Goal: Task Accomplishment & Management: Use online tool/utility

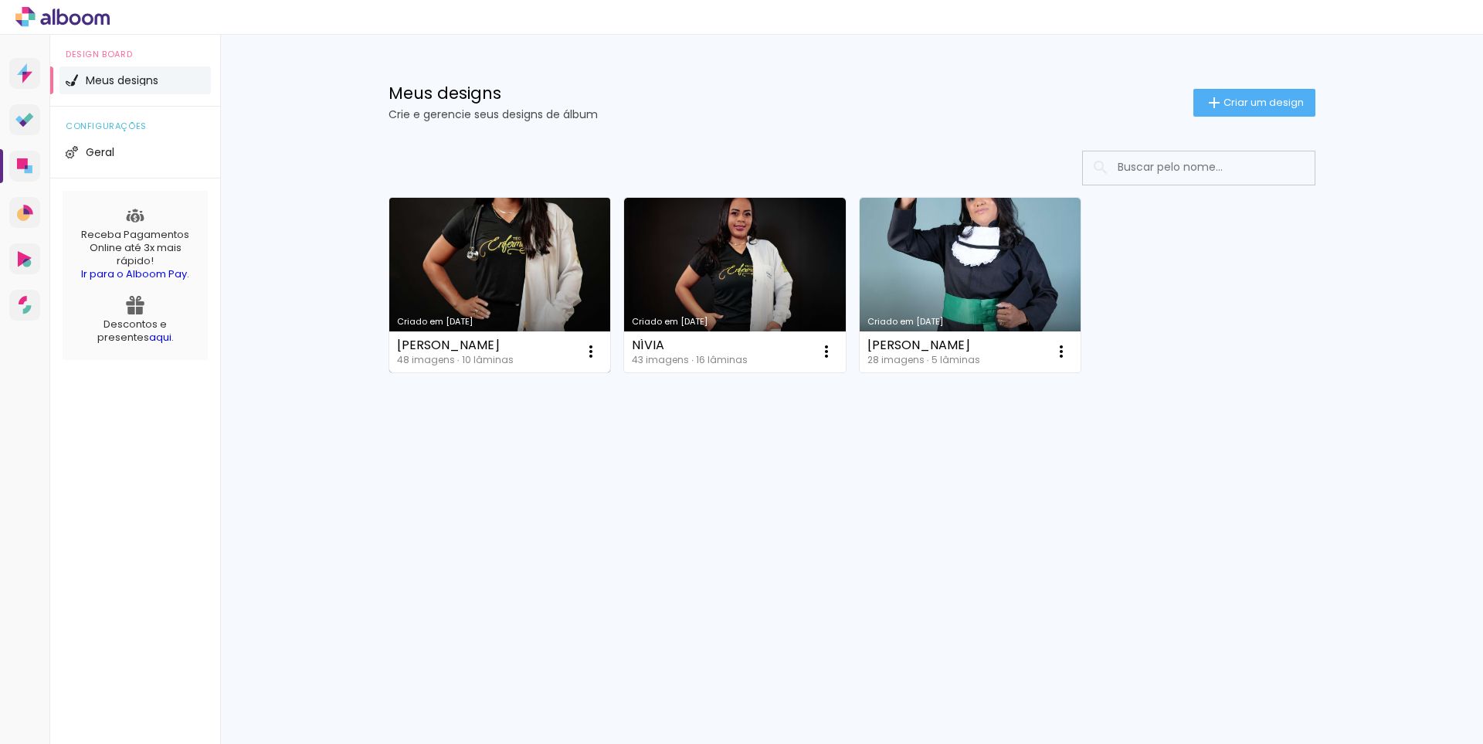
click at [495, 282] on link "Criado em [DATE]" at bounding box center [500, 285] width 222 height 175
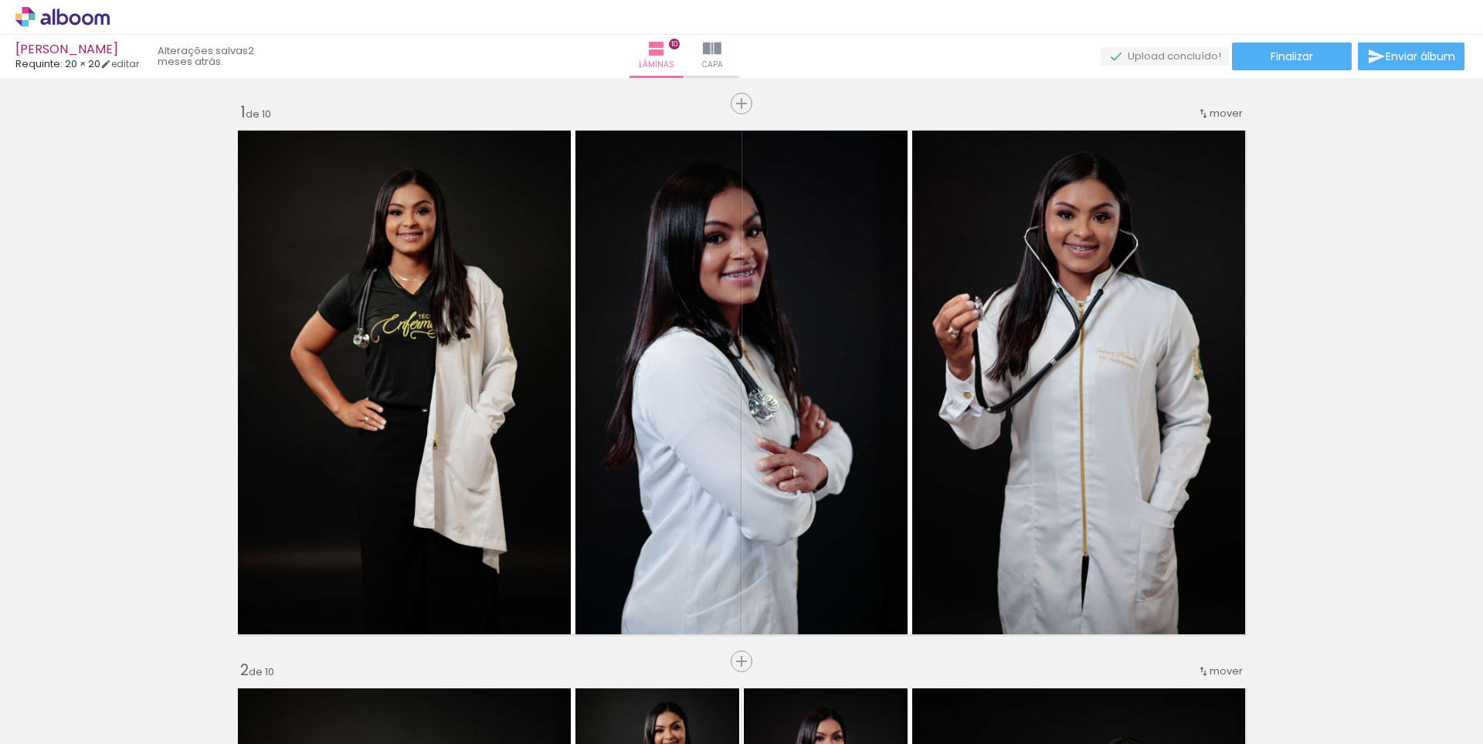
scroll to position [5099, 0]
